Goal: Transaction & Acquisition: Purchase product/service

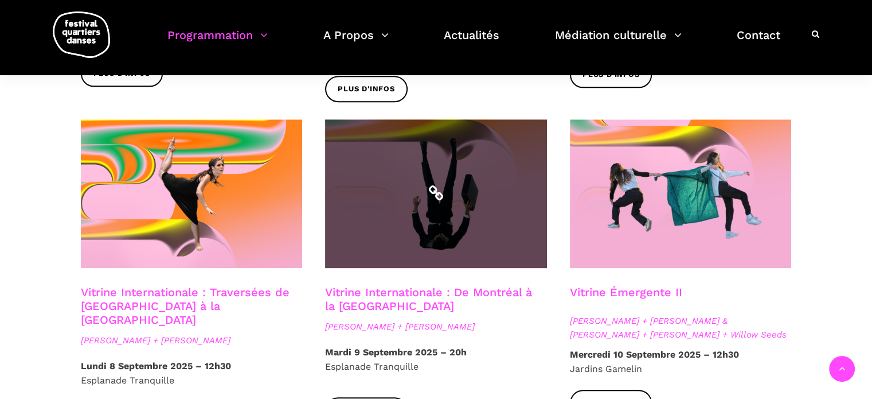
scroll to position [918, 0]
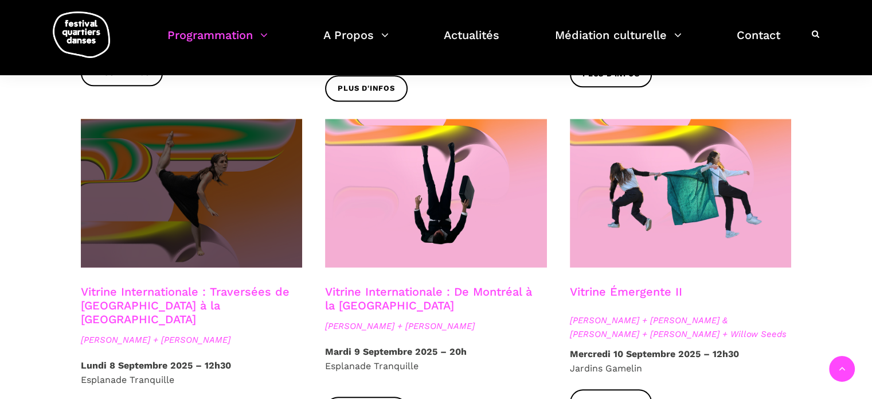
click at [214, 216] on span at bounding box center [192, 193] width 222 height 149
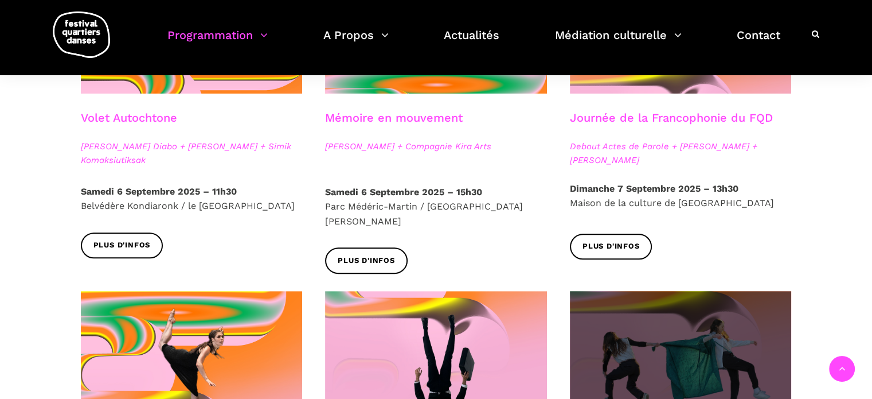
scroll to position [803, 0]
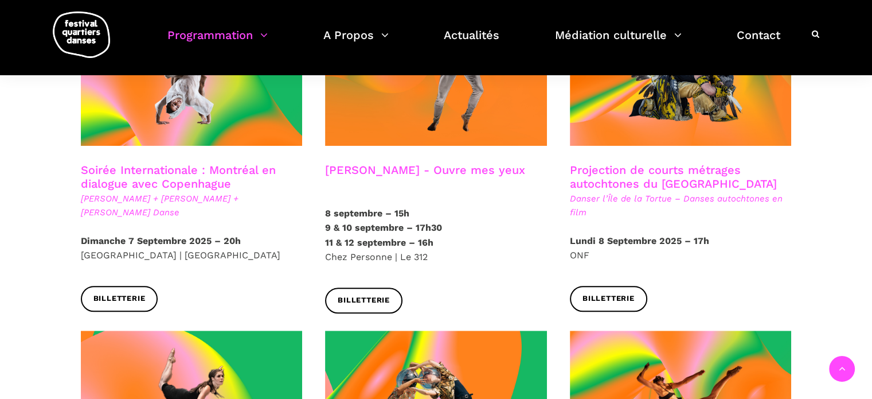
scroll to position [686, 0]
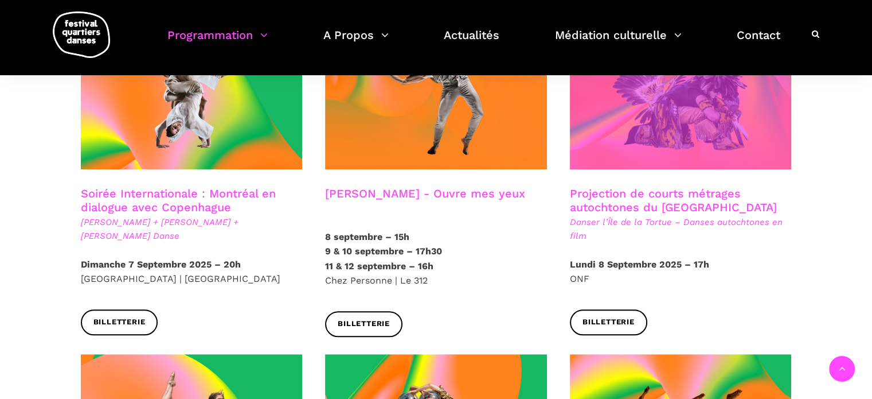
click at [666, 130] on span at bounding box center [681, 95] width 222 height 149
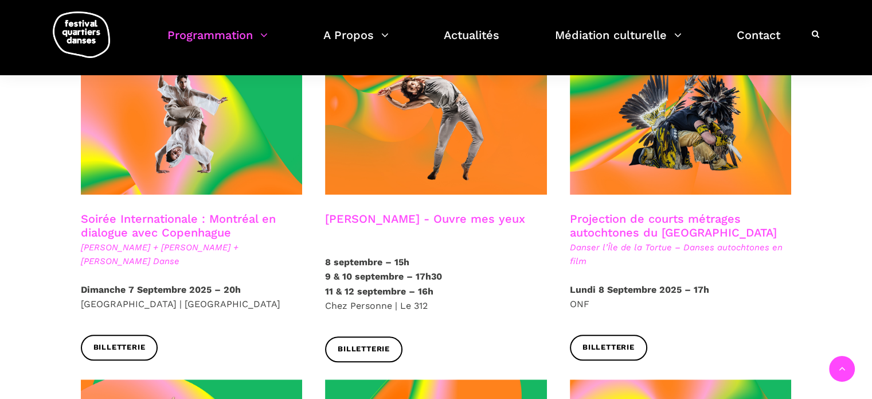
scroll to position [629, 0]
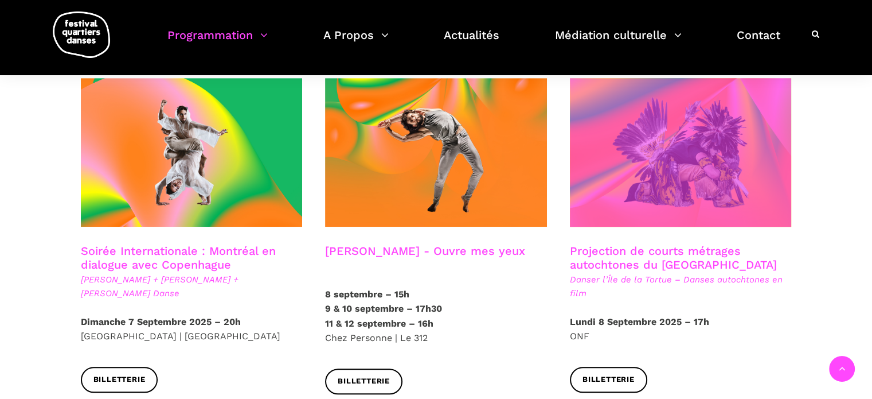
click at [716, 143] on span at bounding box center [681, 152] width 222 height 149
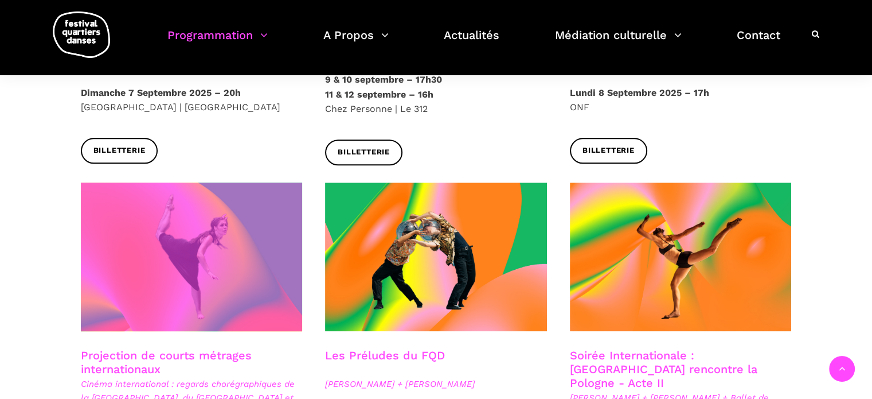
scroll to position [858, 0]
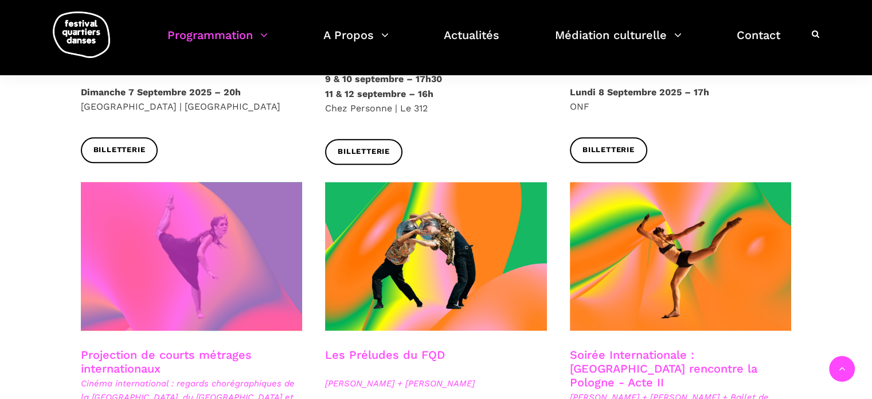
click at [215, 305] on span at bounding box center [192, 256] width 222 height 149
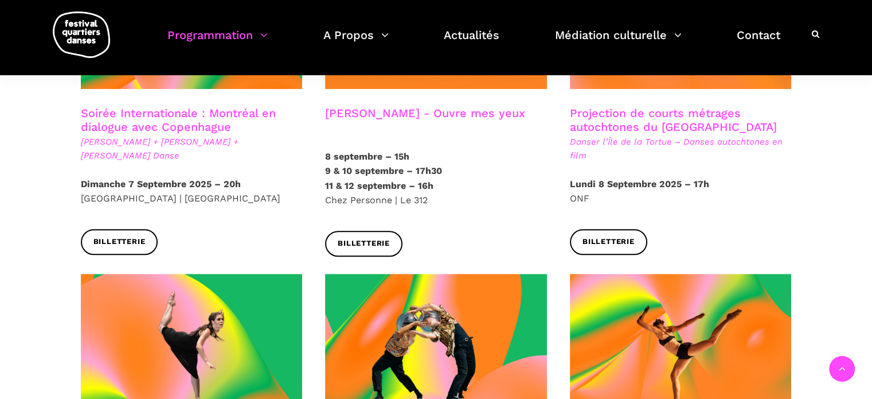
scroll to position [743, 0]
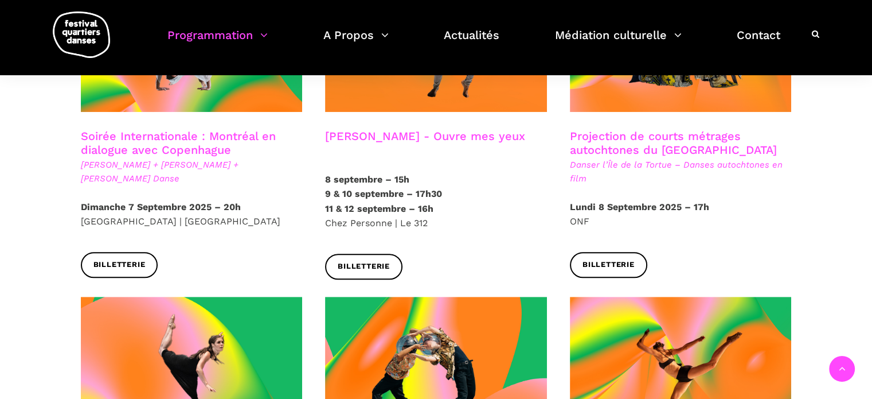
click at [660, 129] on h3 "Projection de courts métrages autochtones du Québec" at bounding box center [681, 143] width 222 height 29
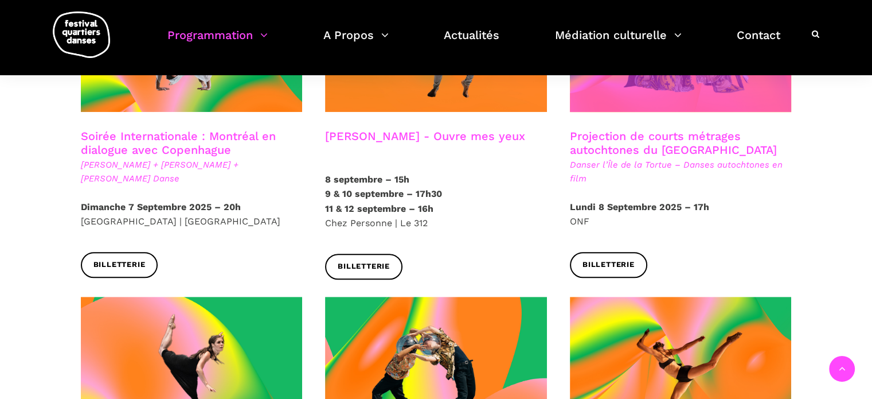
click at [637, 89] on span at bounding box center [681, 37] width 222 height 149
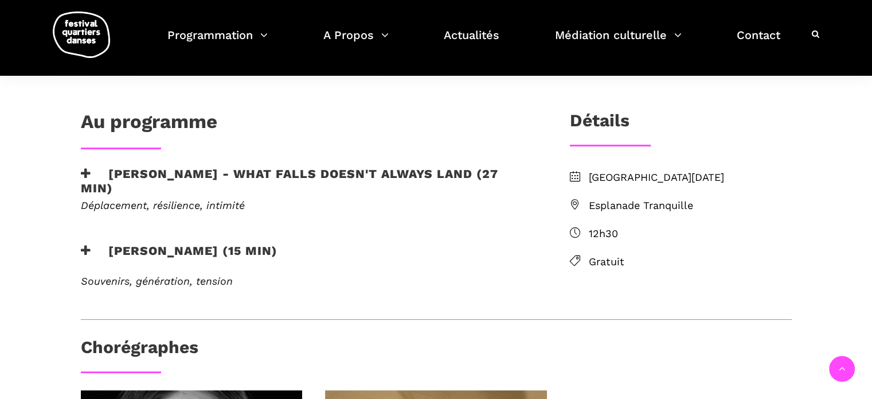
scroll to position [287, 0]
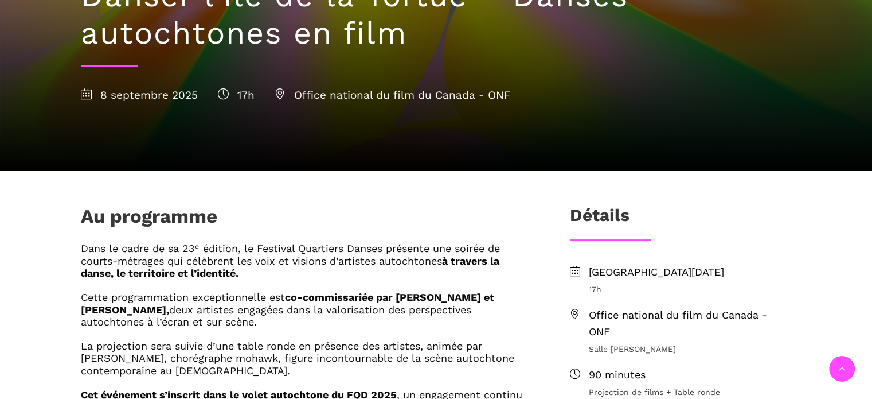
scroll to position [229, 0]
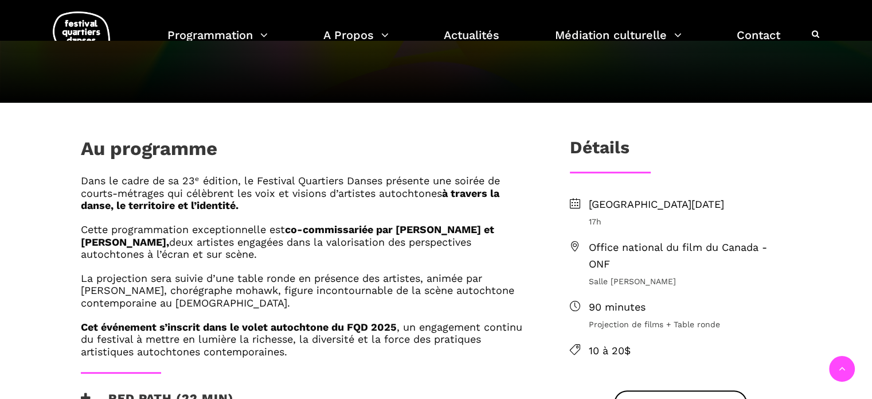
scroll to position [287, 0]
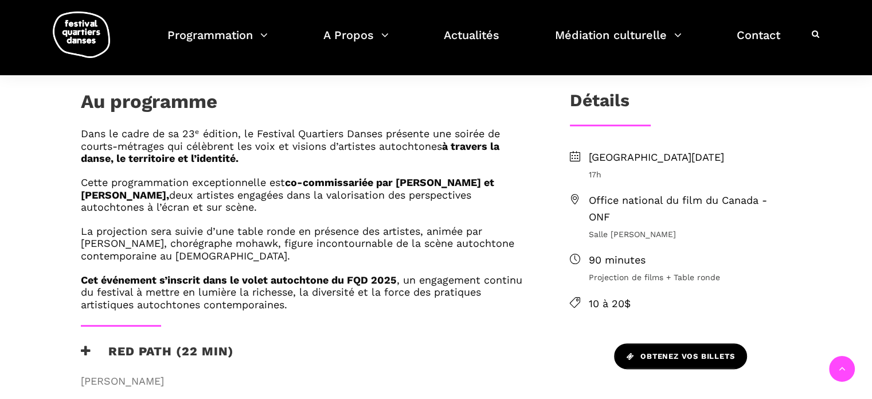
click at [684, 350] on span "Obtenez vos billets" at bounding box center [681, 356] width 108 height 12
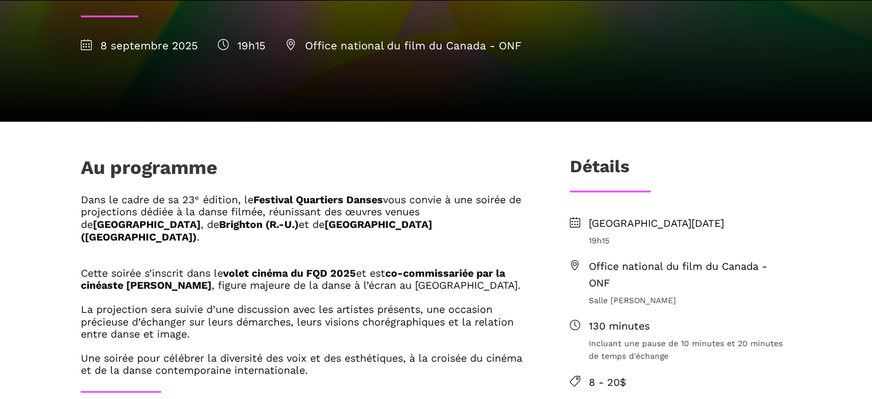
scroll to position [344, 0]
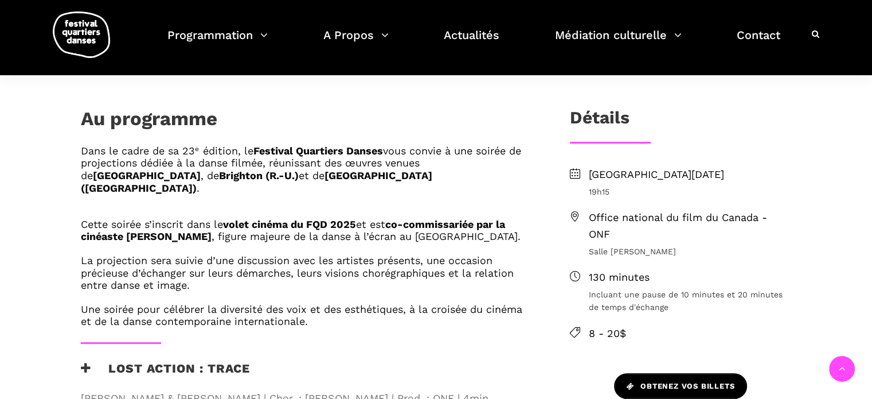
click at [649, 373] on link "Obtenez vos billets" at bounding box center [680, 386] width 133 height 26
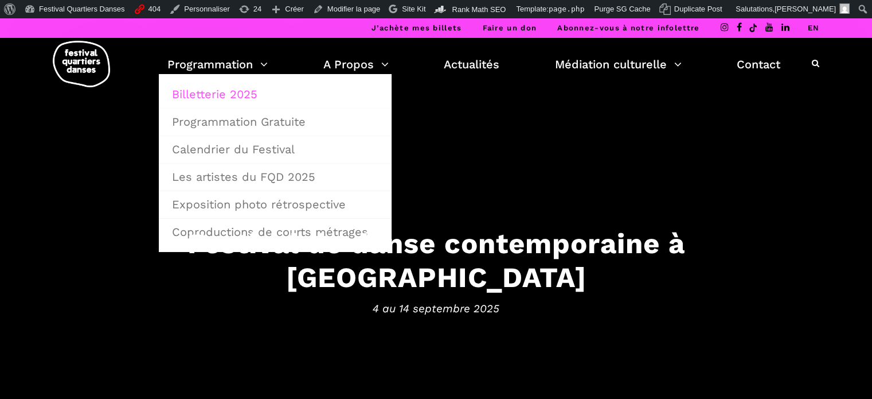
click at [216, 91] on link "Billetterie 2025" at bounding box center [275, 94] width 220 height 26
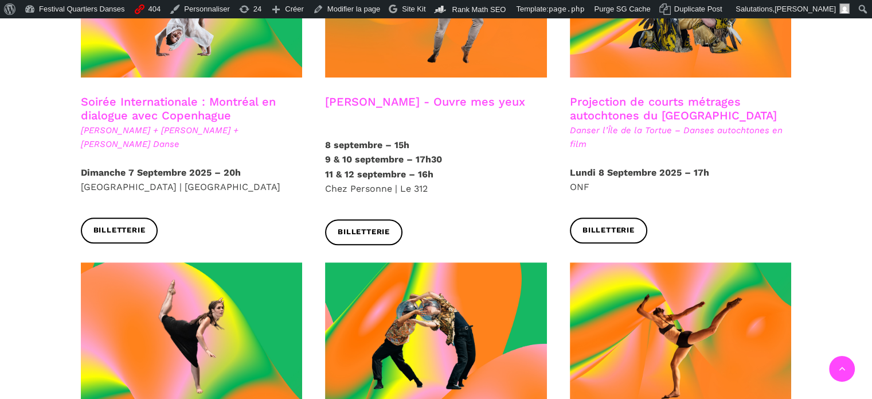
scroll to position [688, 0]
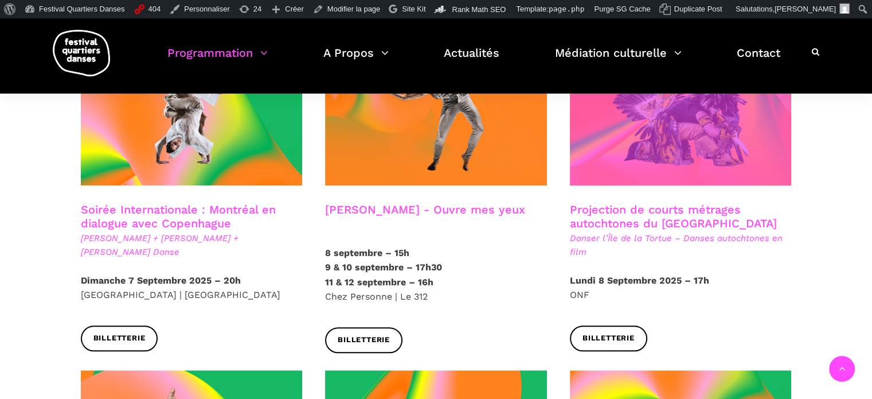
click at [635, 126] on span at bounding box center [681, 111] width 222 height 149
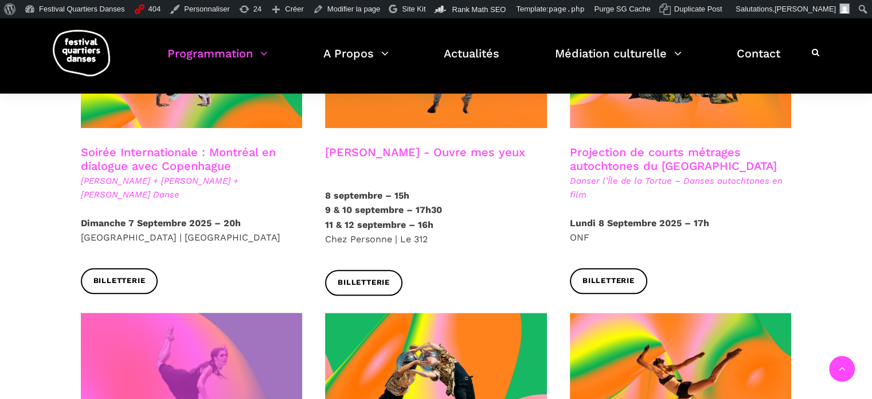
scroll to position [860, 0]
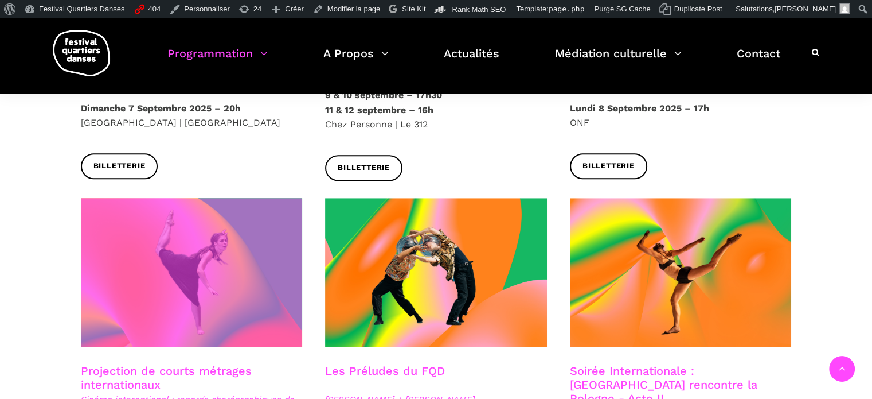
click at [207, 231] on span at bounding box center [192, 272] width 222 height 149
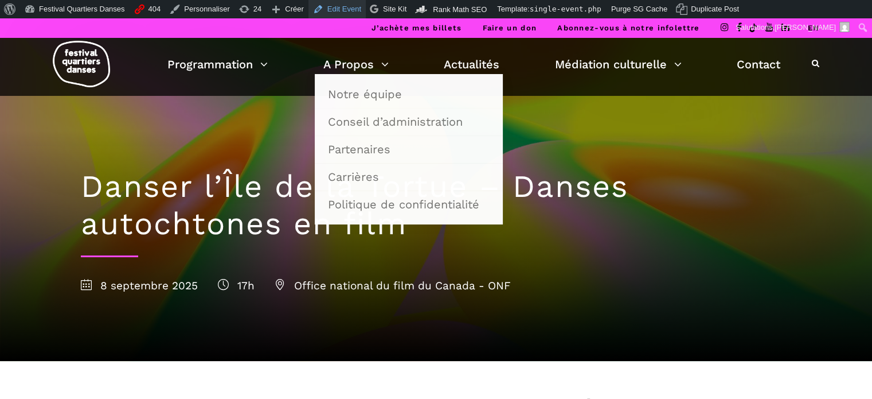
click at [327, 9] on link "Edit Event" at bounding box center [337, 9] width 57 height 18
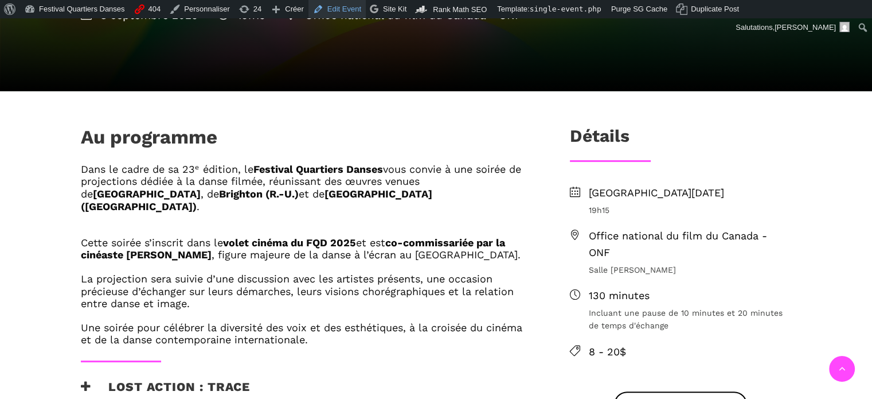
click at [314, 8] on link "Edit Event" at bounding box center [337, 9] width 57 height 18
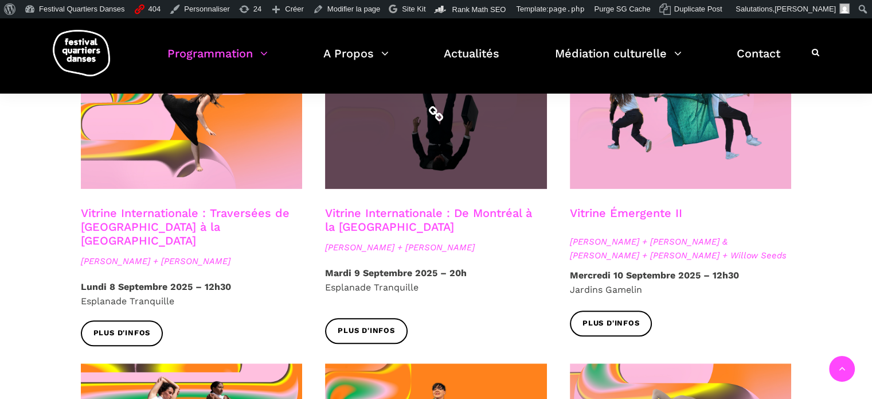
scroll to position [995, 0]
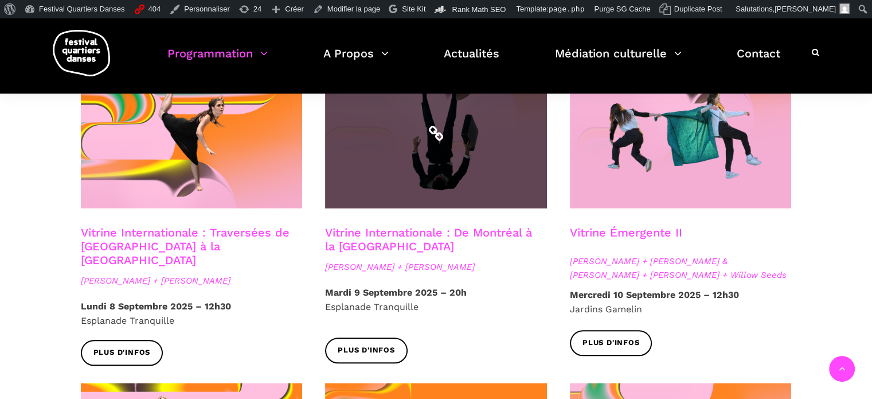
click at [437, 171] on span at bounding box center [436, 134] width 222 height 149
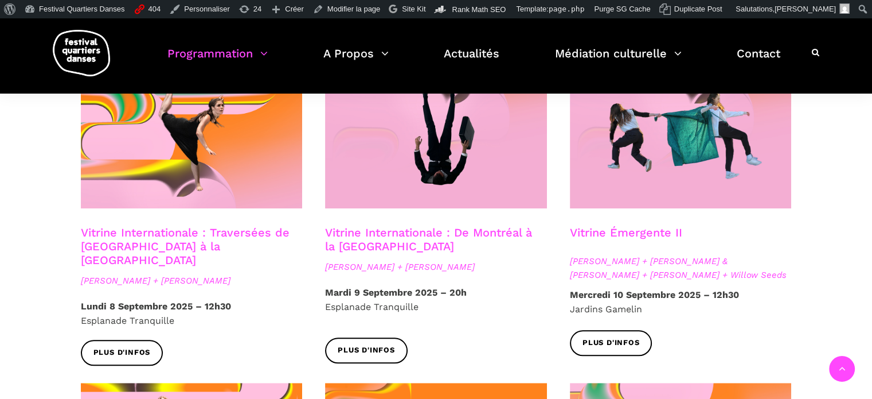
click at [409, 195] on div at bounding box center [436, 143] width 245 height 166
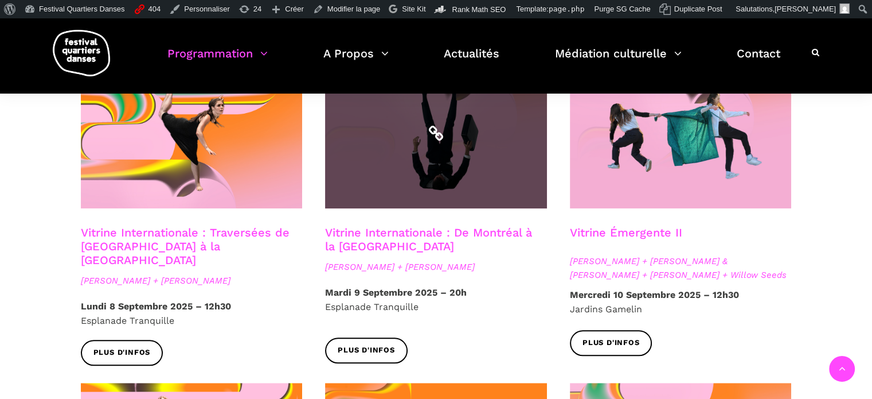
click at [413, 137] on span at bounding box center [436, 134] width 222 height 149
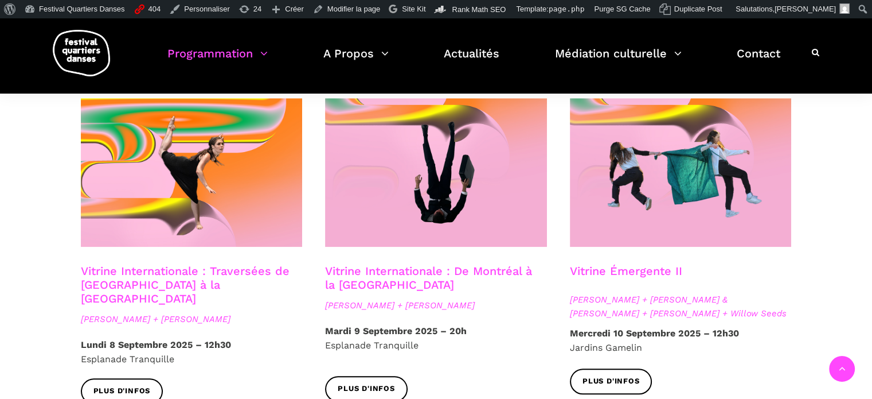
scroll to position [964, 0]
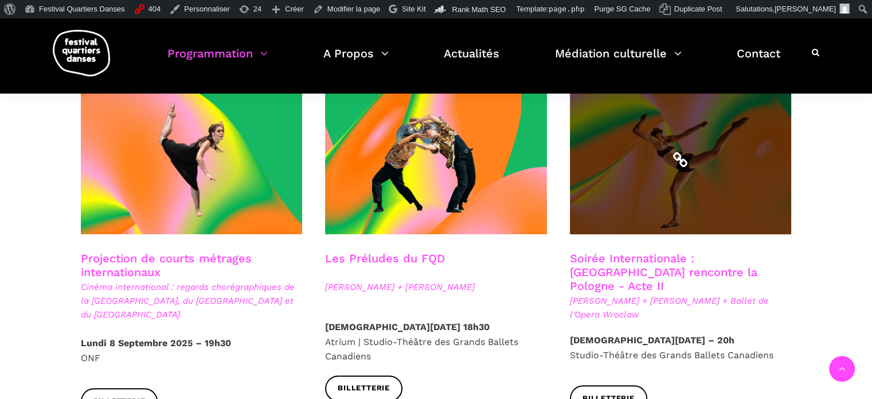
scroll to position [1030, 0]
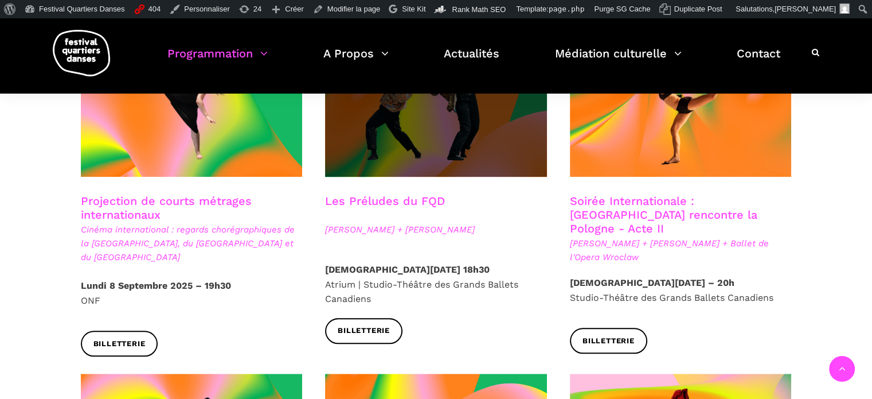
click at [432, 127] on span at bounding box center [436, 102] width 222 height 149
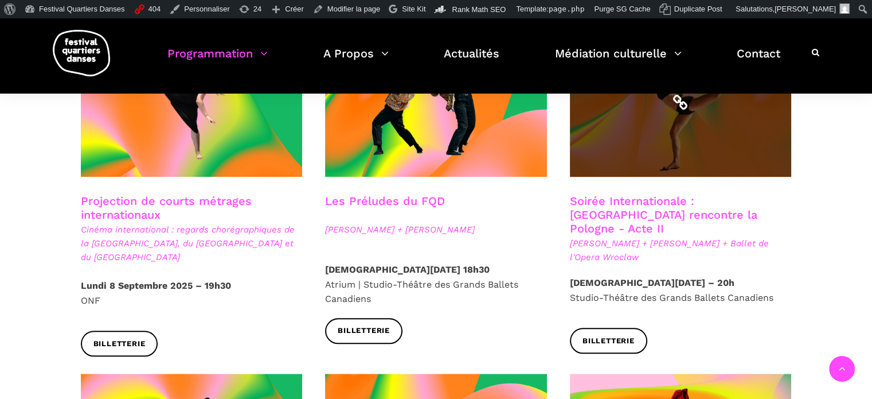
click at [656, 121] on span at bounding box center [681, 102] width 222 height 149
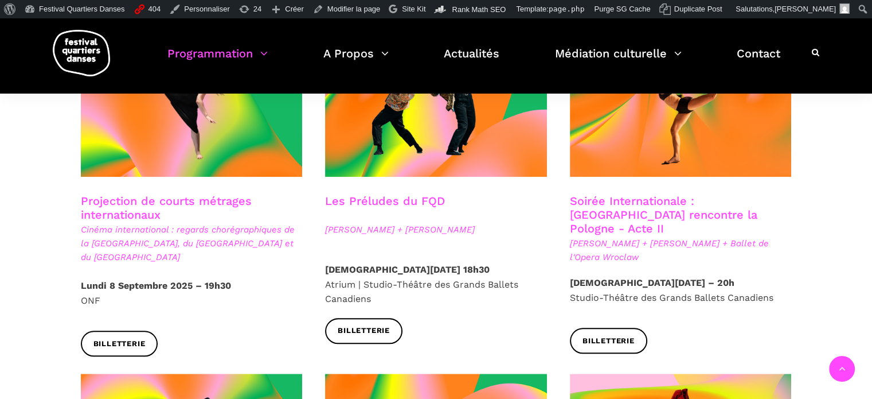
click at [828, 173] on div "Spectacles en salles Soirée d'ouverture du FQD Grands Ballets Canadiens + Charl…" at bounding box center [436, 370] width 872 height 2162
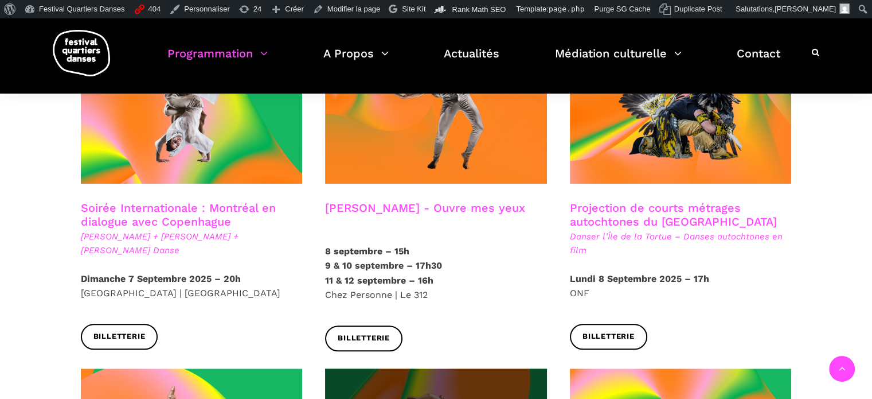
scroll to position [633, 0]
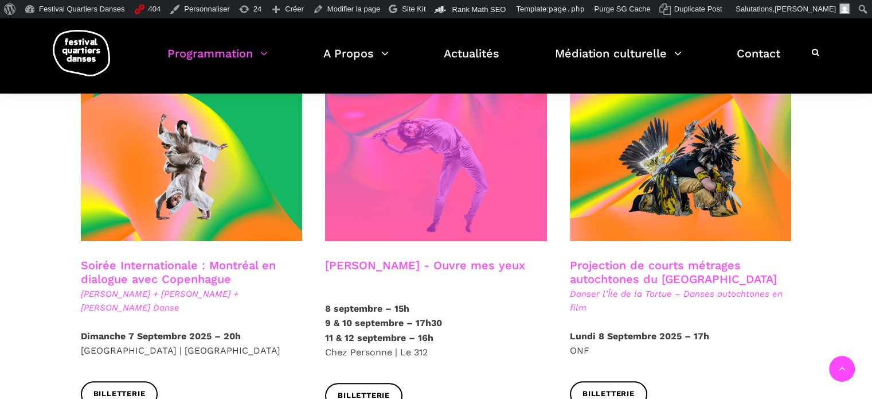
click at [496, 155] on span at bounding box center [436, 166] width 222 height 149
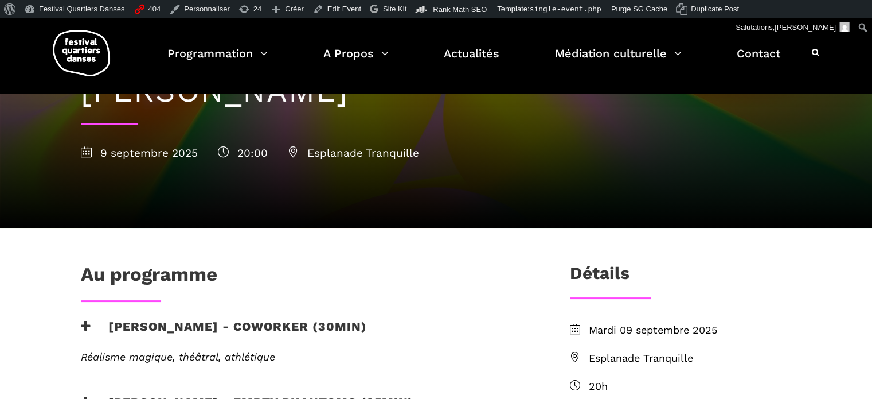
scroll to position [115, 0]
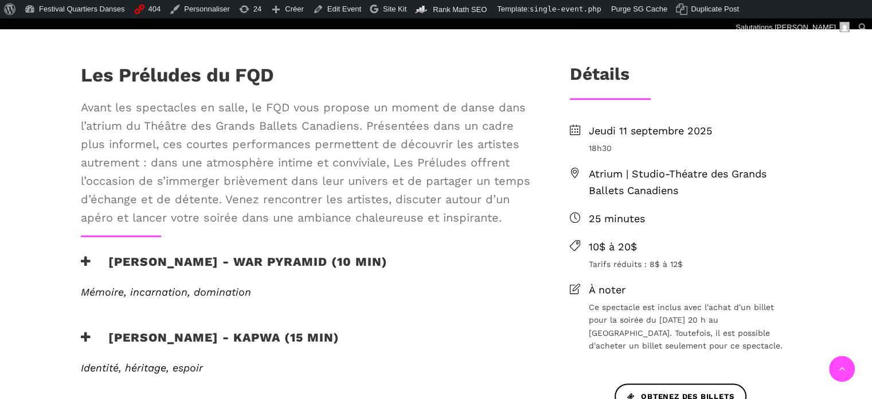
scroll to position [344, 0]
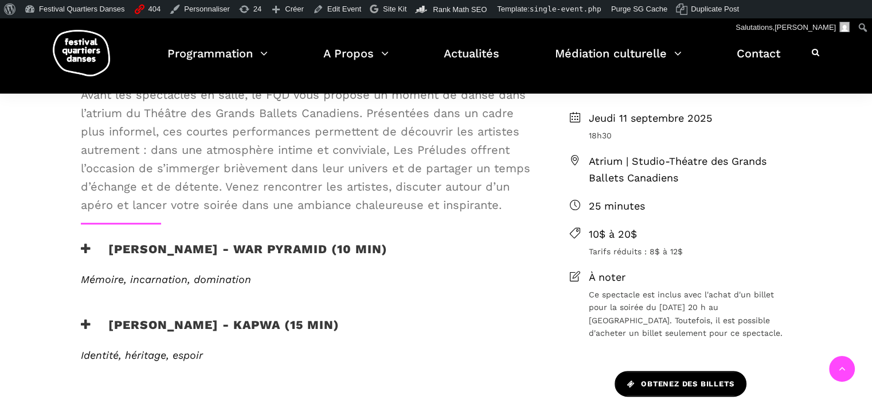
click at [670, 376] on link "Obtenez des billets" at bounding box center [681, 384] width 132 height 26
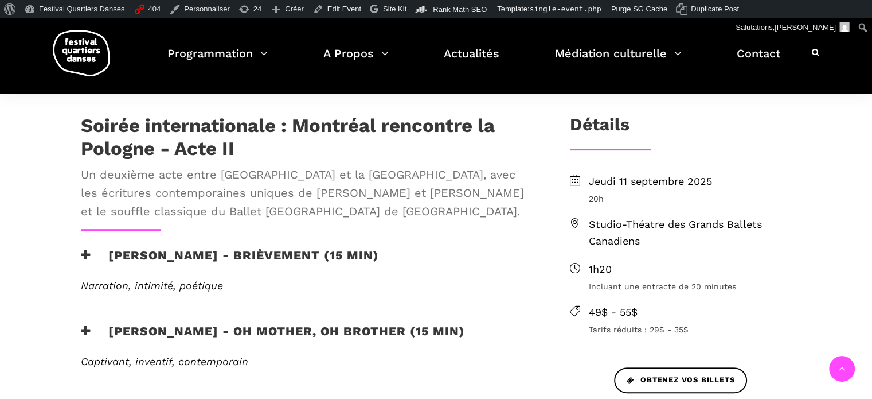
scroll to position [287, 0]
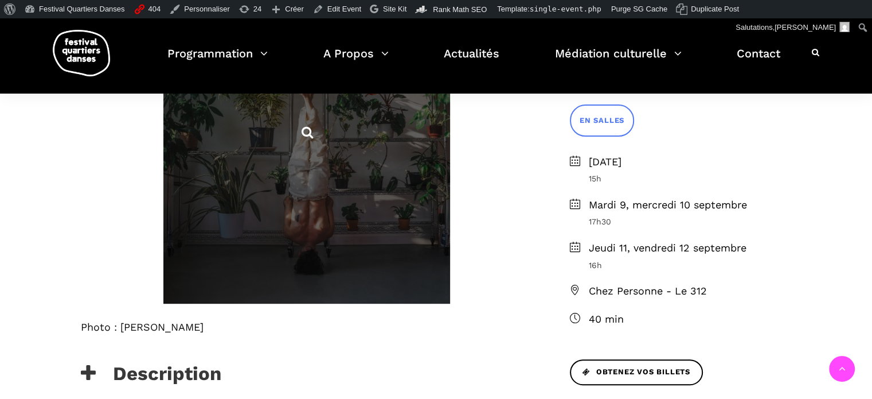
scroll to position [344, 0]
